Goal: Transaction & Acquisition: Purchase product/service

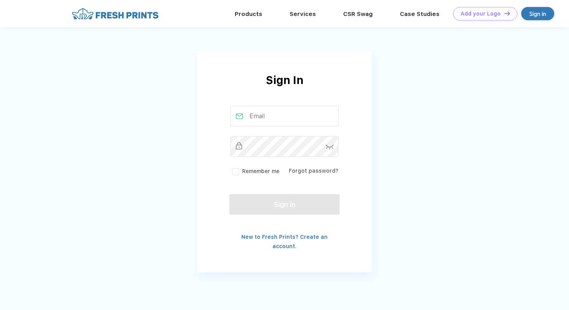
click at [256, 119] on input "text" at bounding box center [285, 116] width 108 height 21
type input "[PERSON_NAME][EMAIL_ADDRESS][PERSON_NAME][DOMAIN_NAME]"
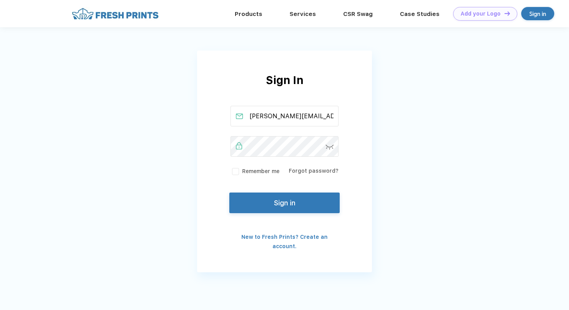
click at [289, 199] on button "Sign in" at bounding box center [284, 202] width 110 height 21
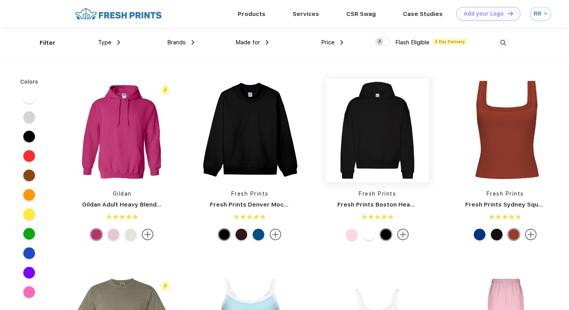
scroll to position [0, 0]
click at [504, 43] on img at bounding box center [503, 42] width 13 height 13
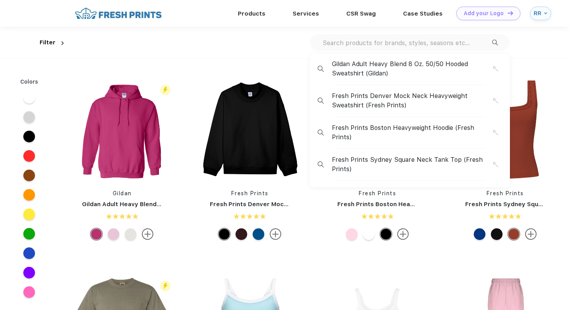
click at [468, 45] on input "text" at bounding box center [407, 42] width 170 height 9
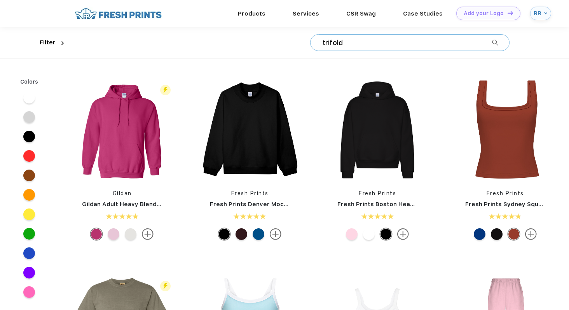
type input "trifold"
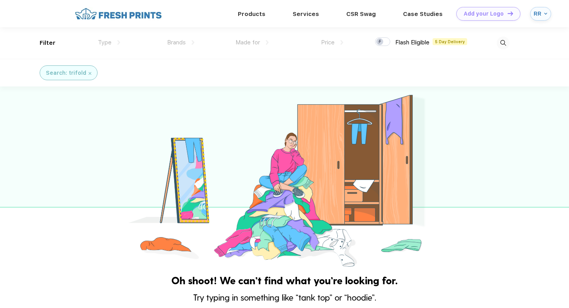
click at [502, 45] on img at bounding box center [503, 43] width 13 height 13
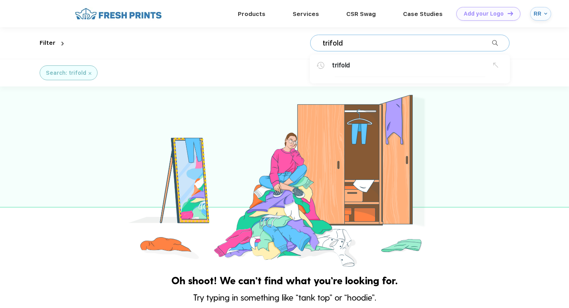
click at [393, 39] on input "trifold" at bounding box center [407, 43] width 170 height 9
drag, startPoint x: 380, startPoint y: 39, endPoint x: 285, endPoint y: 21, distance: 97.0
click at [285, 21] on div "Products Services Printing Fulfillment CSR Swag BIPOC-Owned Brands Women-Owned …" at bounding box center [284, 259] width 569 height 518
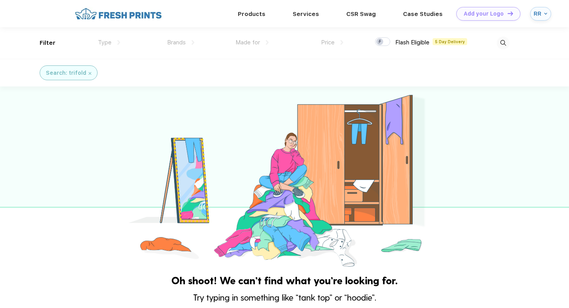
click at [508, 40] on img at bounding box center [503, 43] width 13 height 13
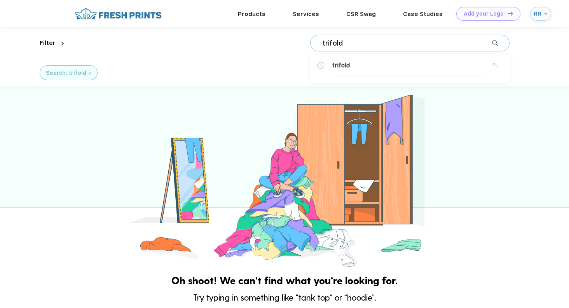
click at [402, 50] on div "trifold trifold" at bounding box center [409, 43] width 199 height 17
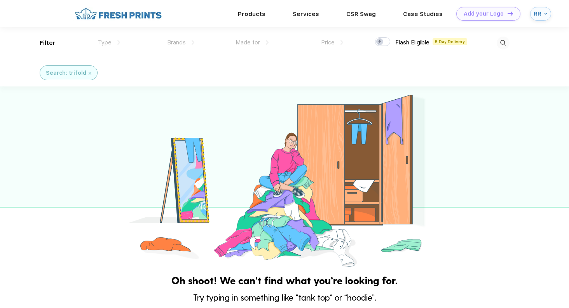
click at [506, 48] on img at bounding box center [503, 43] width 13 height 13
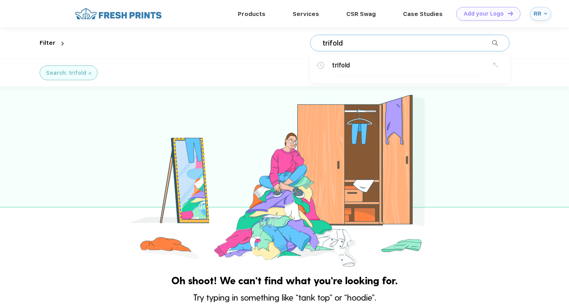
drag, startPoint x: 396, startPoint y: 44, endPoint x: 291, endPoint y: 45, distance: 105.0
click at [291, 45] on div "trifold trifold" at bounding box center [288, 42] width 443 height 31
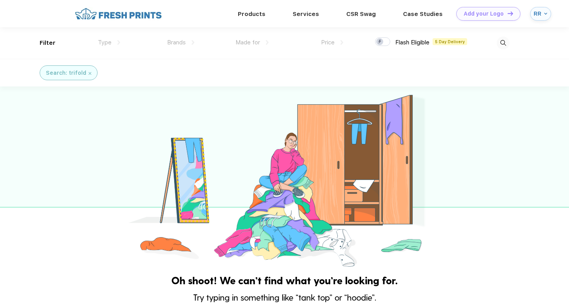
click at [503, 43] on img at bounding box center [503, 43] width 13 height 13
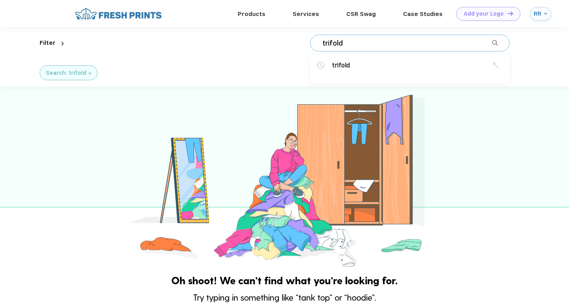
click at [392, 45] on input "trifold" at bounding box center [407, 43] width 170 height 9
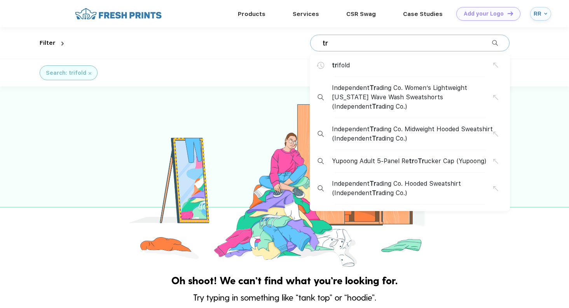
type input "t"
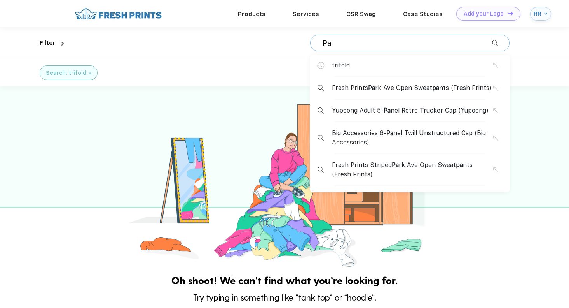
type input "P"
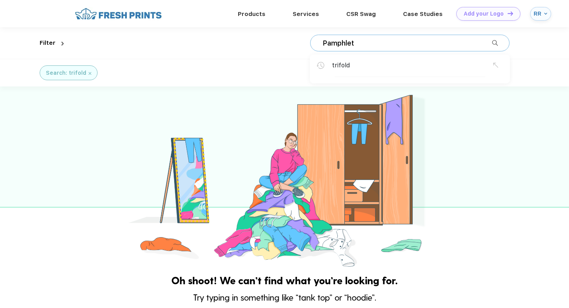
type input "Pamphlet"
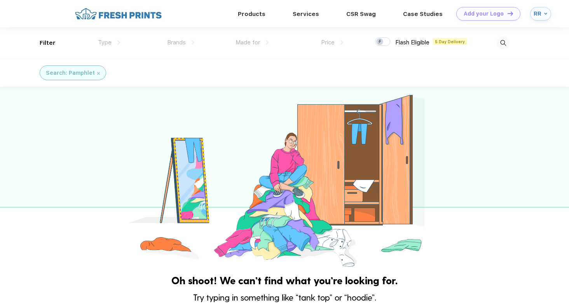
click at [252, 40] on span "Made for" at bounding box center [248, 42] width 24 height 7
click at [259, 14] on link "Products" at bounding box center [252, 13] width 28 height 7
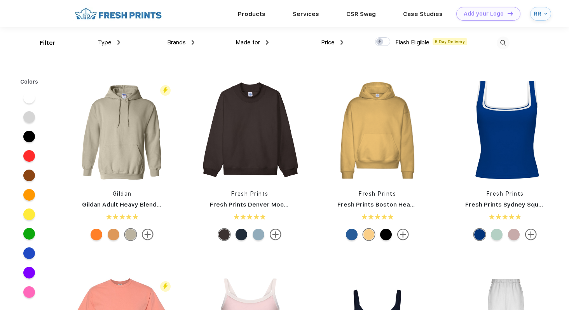
click at [246, 43] on span "Made for" at bounding box center [248, 42] width 24 height 7
click at [246, 43] on span "Made for" at bounding box center [248, 41] width 24 height 7
click at [268, 42] on img at bounding box center [267, 42] width 3 height 5
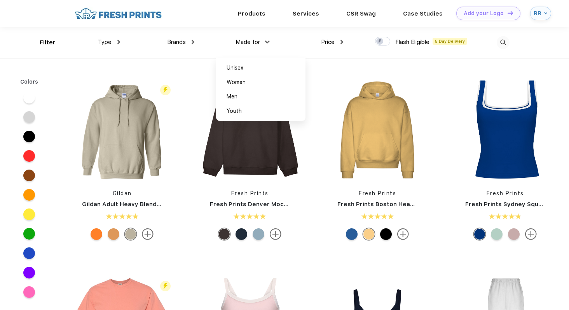
click at [122, 40] on div "Brands Most Popular Brands Moleskine Hydroflask Marine Layer S'well Vineyard Vi…" at bounding box center [157, 42] width 74 height 31
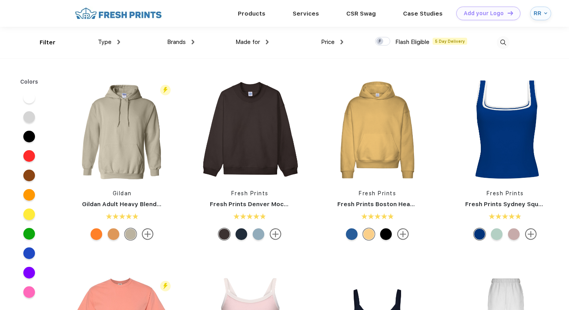
click at [115, 41] on div "Type" at bounding box center [109, 42] width 22 height 9
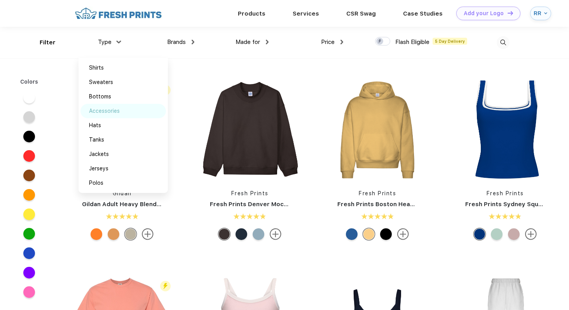
click at [116, 112] on div "Accessories" at bounding box center [104, 111] width 31 height 8
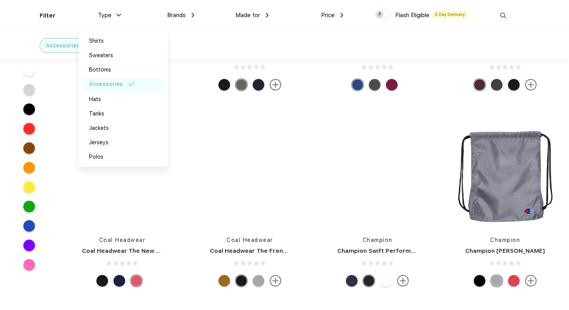
scroll to position [21658, 0]
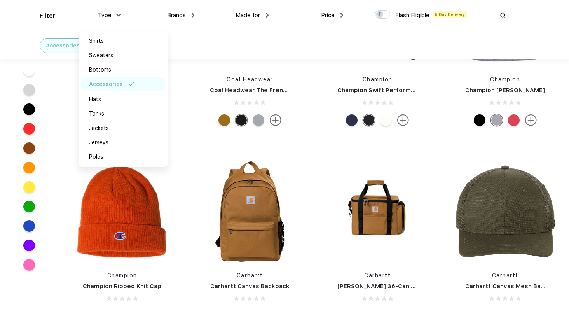
click at [505, 16] on img at bounding box center [503, 15] width 13 height 13
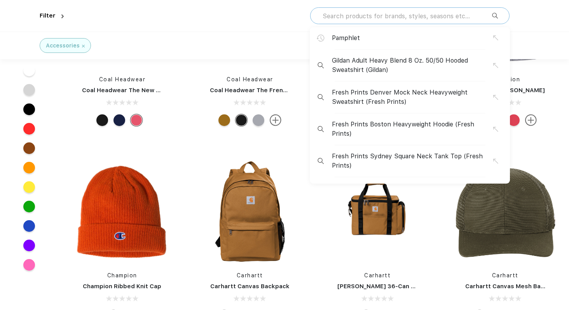
click at [396, 20] on input "text" at bounding box center [407, 16] width 170 height 9
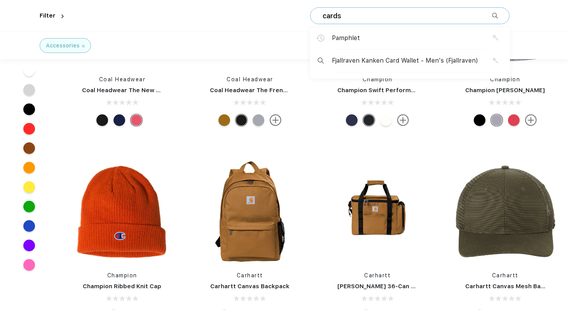
type input "cards"
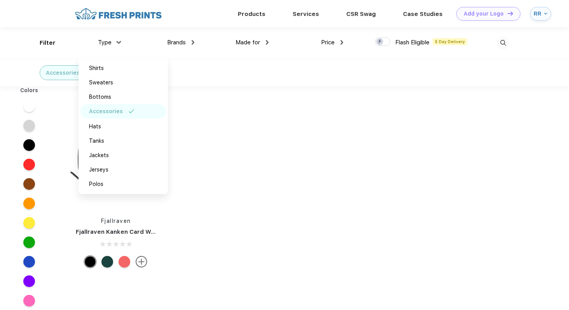
click at [328, 122] on div "Colors Fjallraven Fjallraven Kanken Card Wallet - Men's" at bounding box center [284, 243] width 569 height 314
